Goal: Find specific page/section

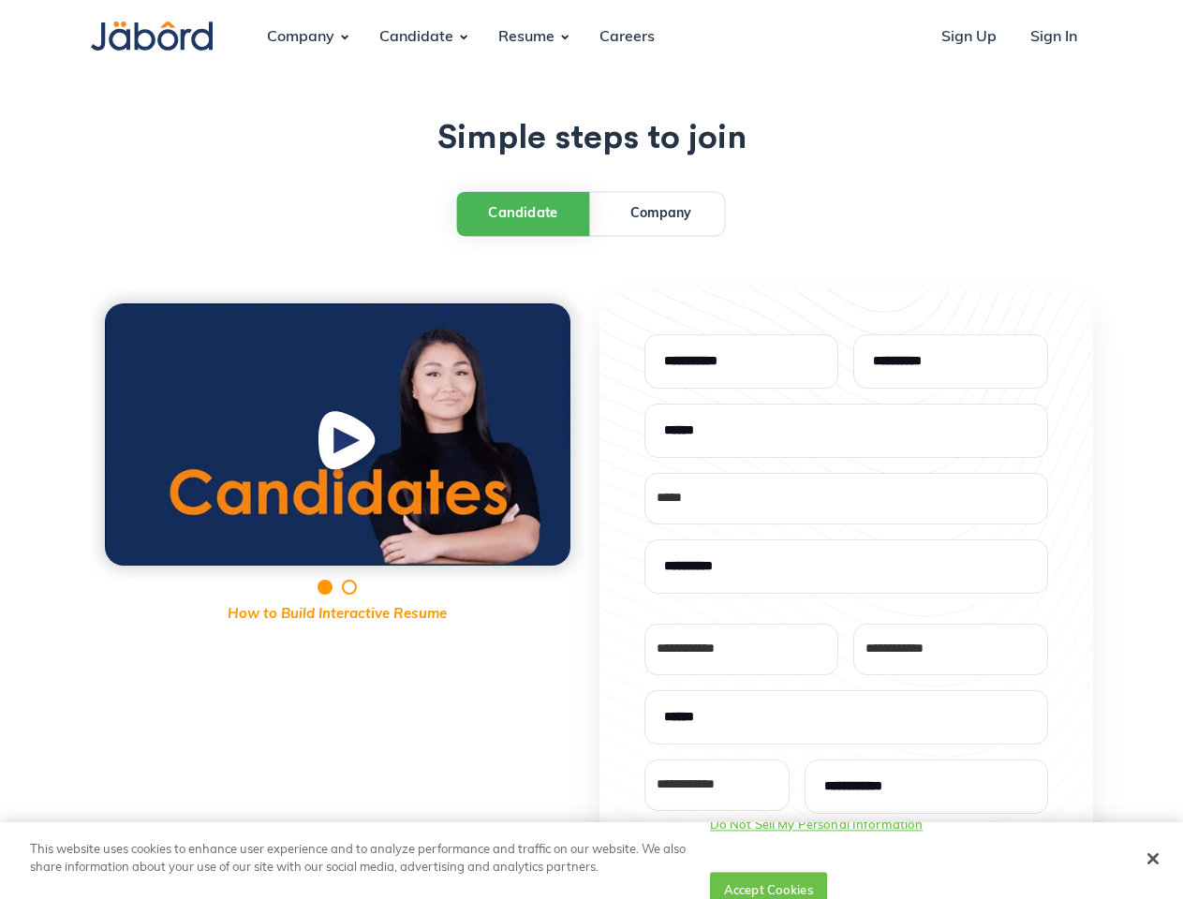
click at [591, 450] on div "**********" at bounding box center [592, 750] width 1002 height 920
click at [301, 37] on div "Company" at bounding box center [300, 37] width 97 height 51
click at [416, 37] on div "Candidate" at bounding box center [416, 37] width 104 height 51
click at [526, 37] on div "Resume" at bounding box center [526, 37] width 86 height 51
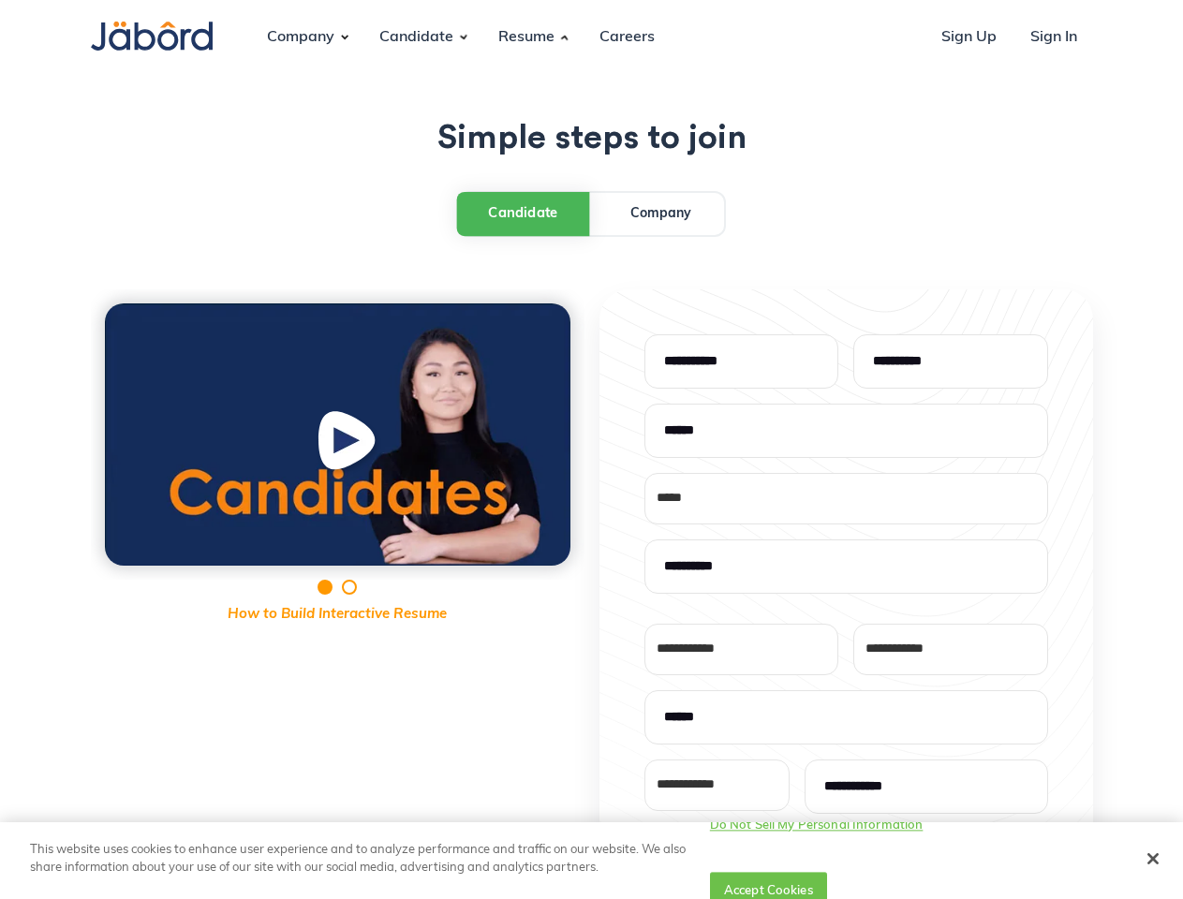
click at [524, 213] on div "Candidate" at bounding box center [523, 213] width 70 height 21
click at [337, 435] on img "open lightbox" at bounding box center [349, 444] width 71 height 73
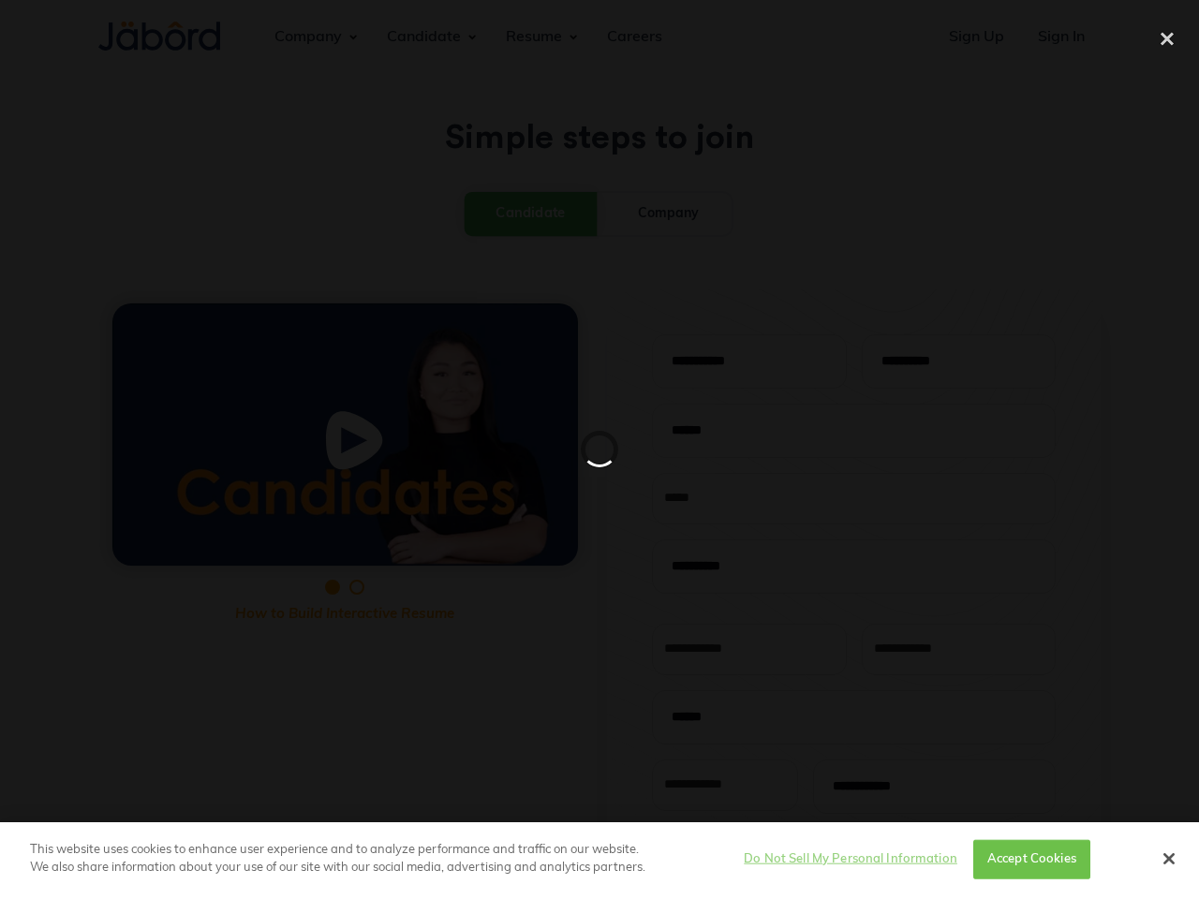
click at [838, 860] on button "Do Not Sell My Personal Information" at bounding box center [851, 859] width 214 height 37
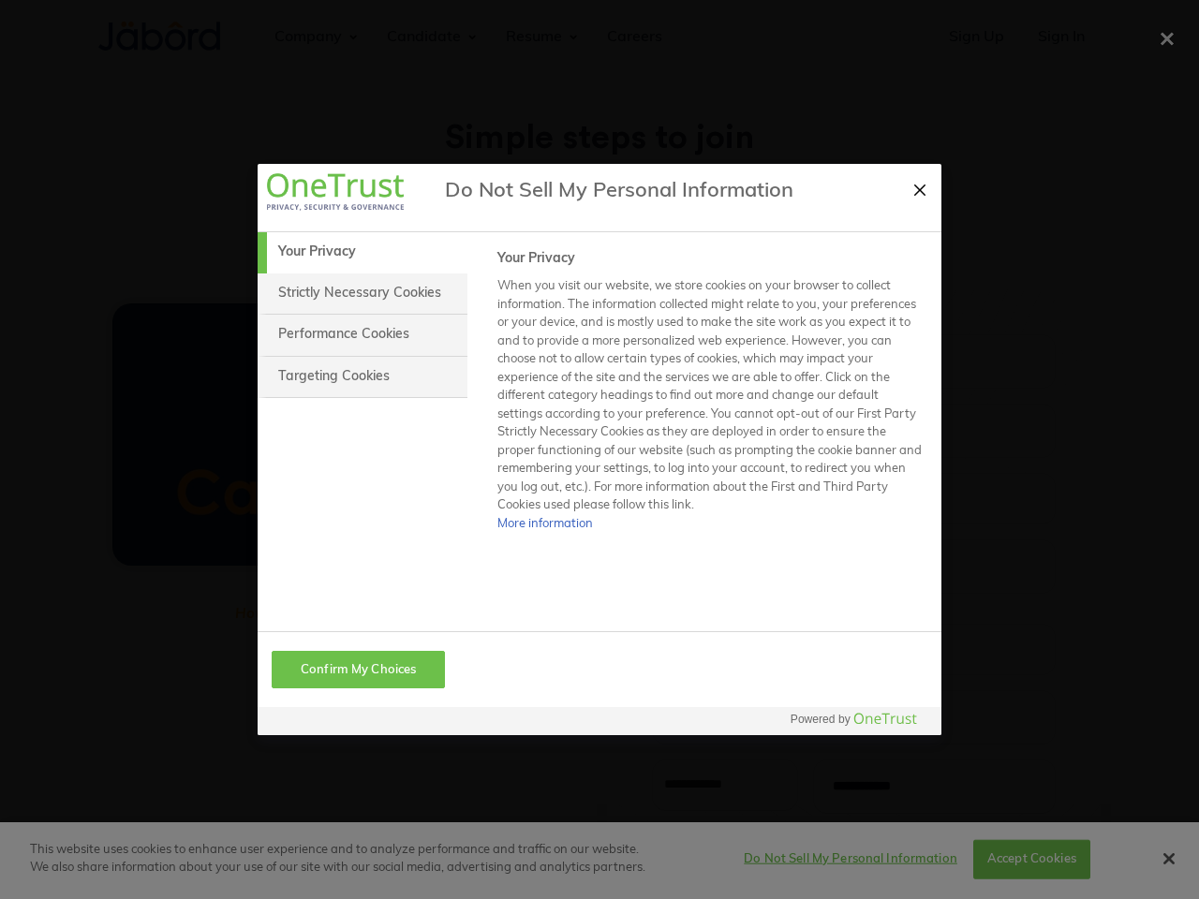
click at [1018, 860] on div at bounding box center [599, 449] width 1199 height 899
